Goal: Task Accomplishment & Management: Manage account settings

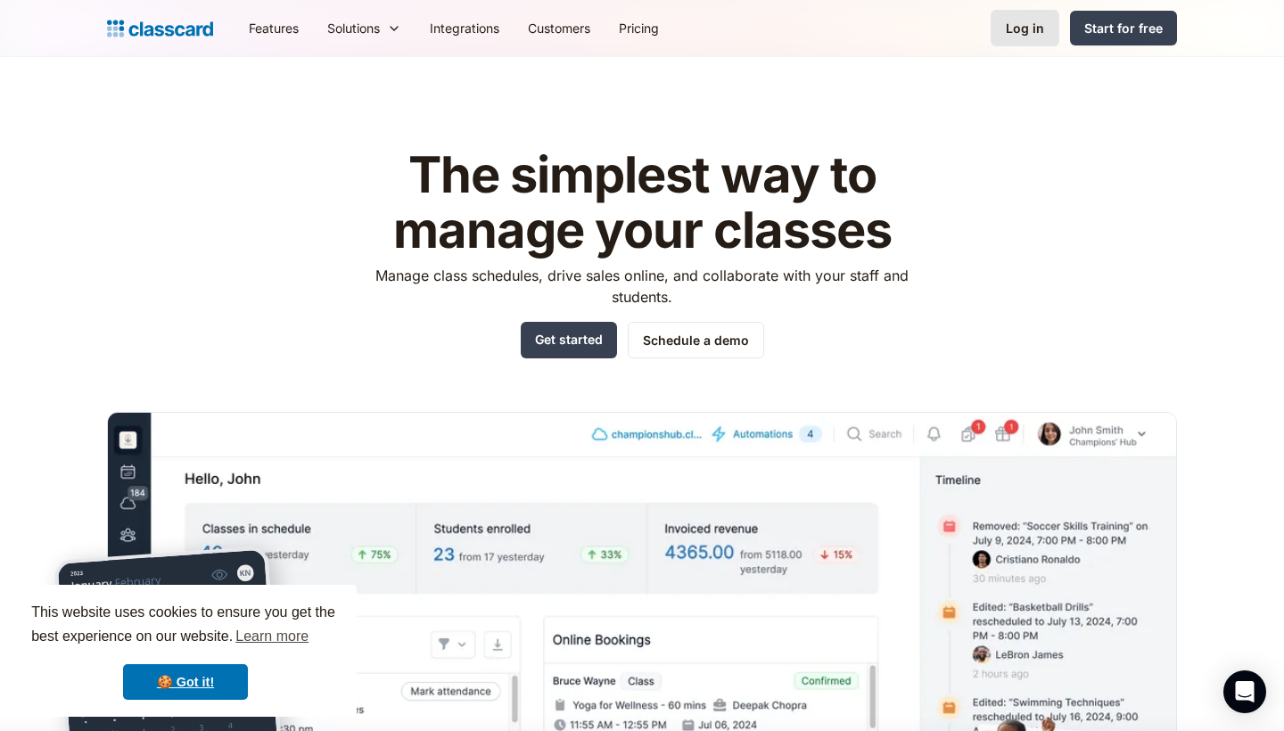
click at [1014, 24] on div "Log in" at bounding box center [1025, 28] width 38 height 19
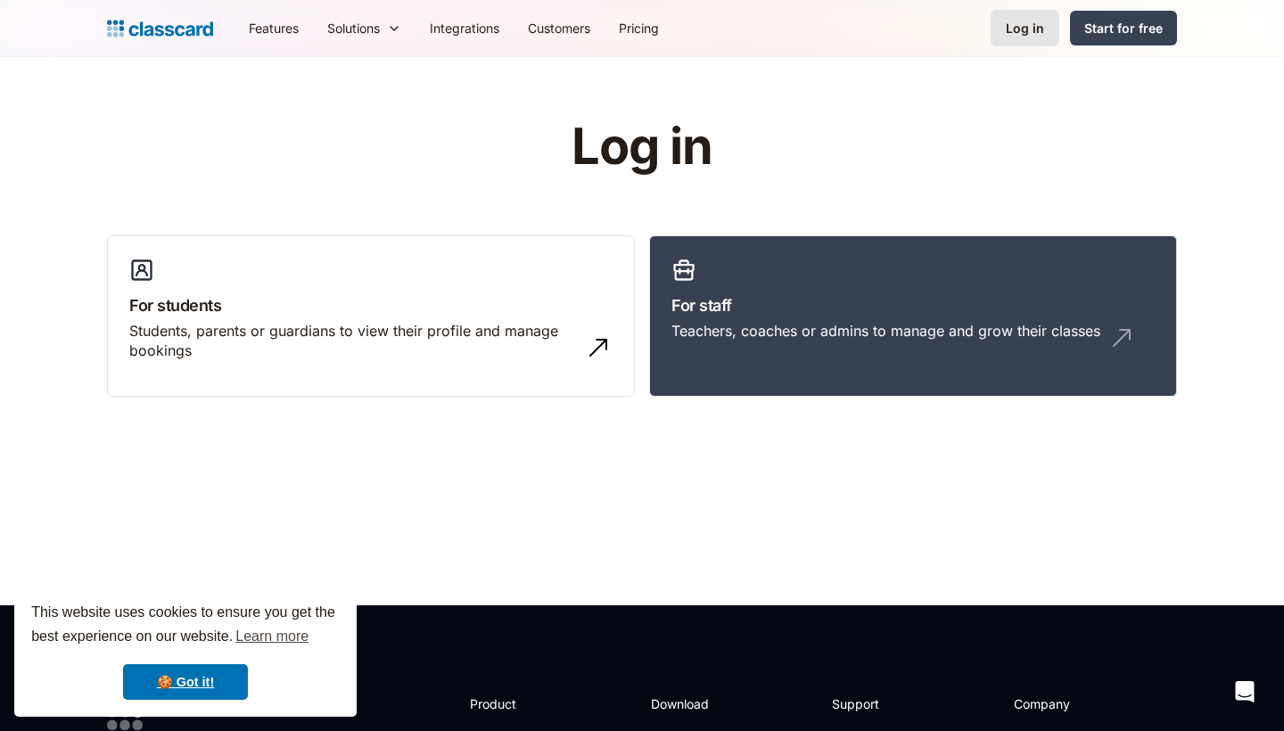
click at [1023, 26] on div "Log in" at bounding box center [1025, 28] width 38 height 19
click at [1013, 368] on link "For staff Teachers, coaches or admins to manage and grow their classes" at bounding box center [913, 316] width 528 height 162
